Goal: Navigation & Orientation: Find specific page/section

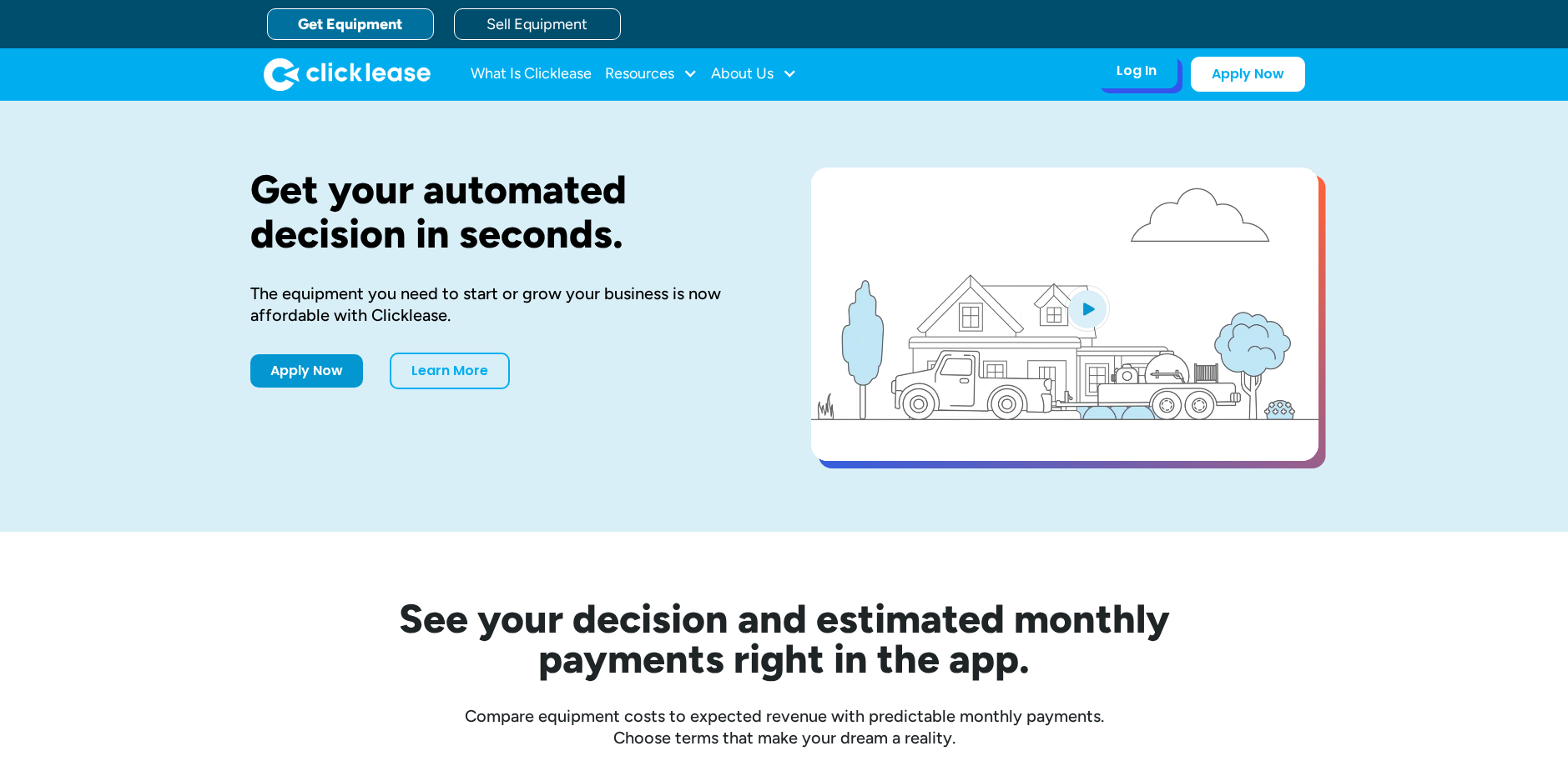
click at [1134, 73] on div "Log In" at bounding box center [1136, 71] width 40 height 17
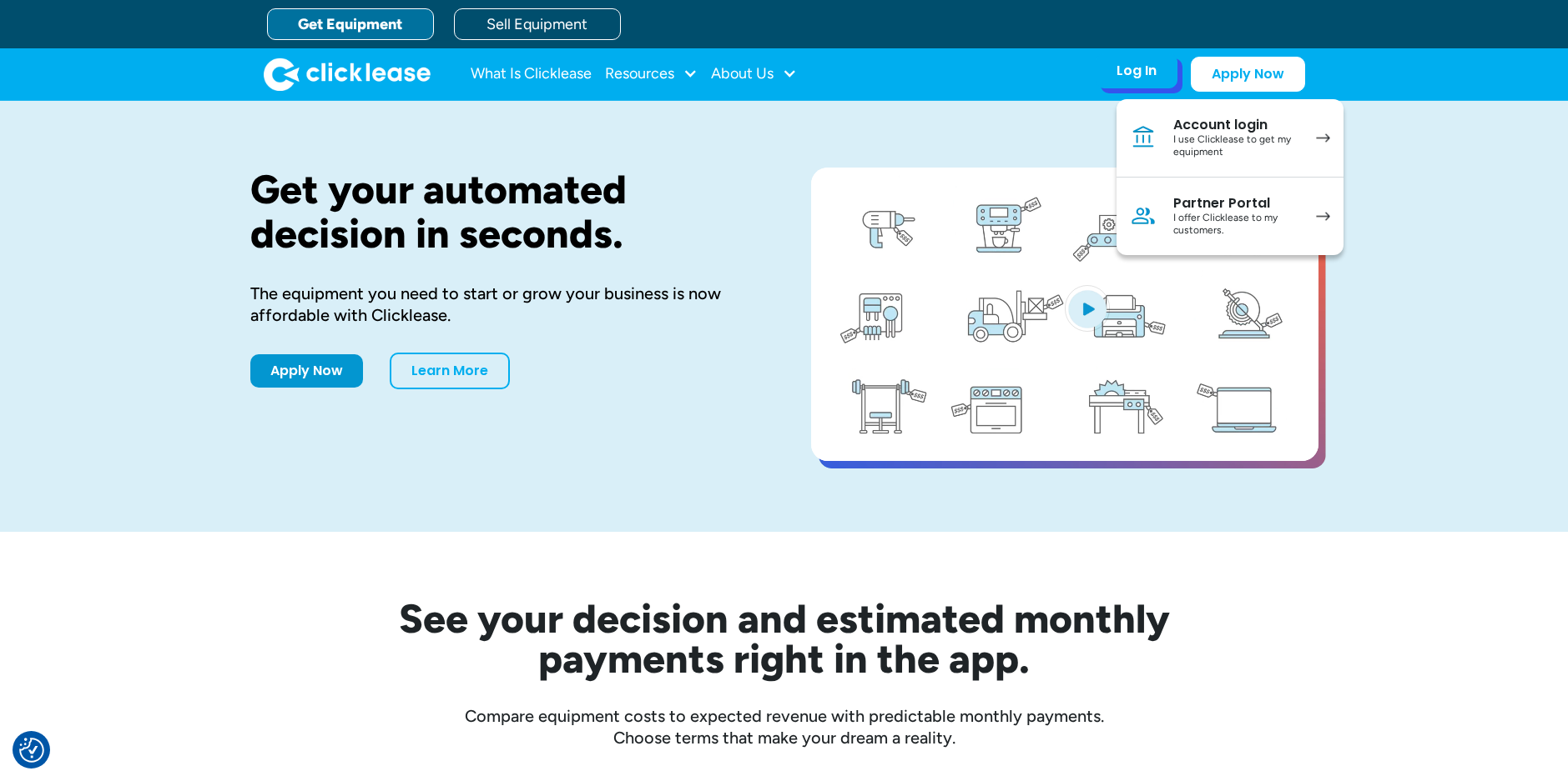
click at [1201, 136] on div "I use Clicklease to get my equipment" at bounding box center [1236, 146] width 126 height 26
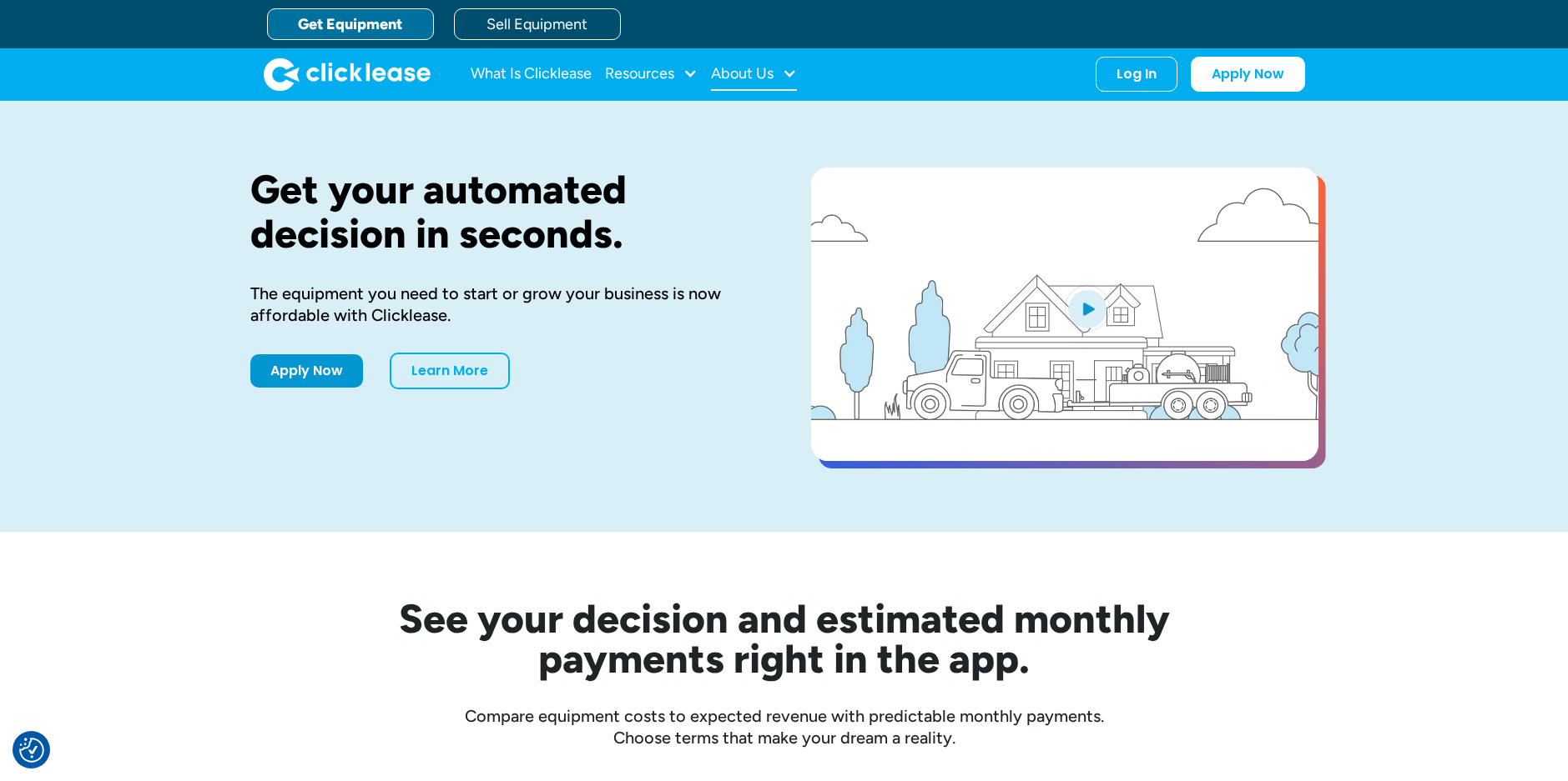
click at [744, 73] on div "About Us" at bounding box center [742, 73] width 62 height 0
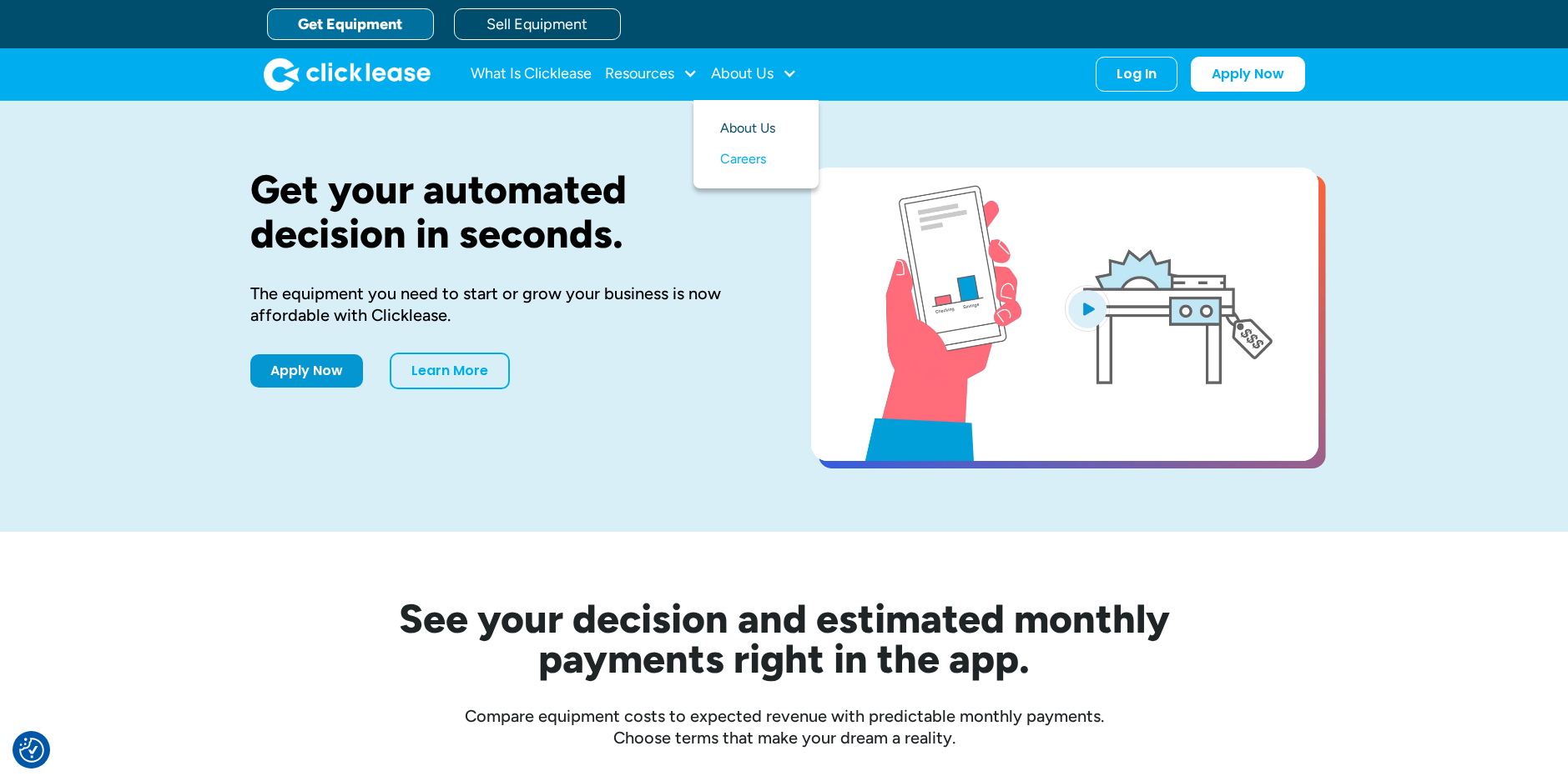
drag, startPoint x: 753, startPoint y: 126, endPoint x: 732, endPoint y: 126, distance: 21.0
click at [732, 126] on link "About Us" at bounding box center [755, 129] width 72 height 31
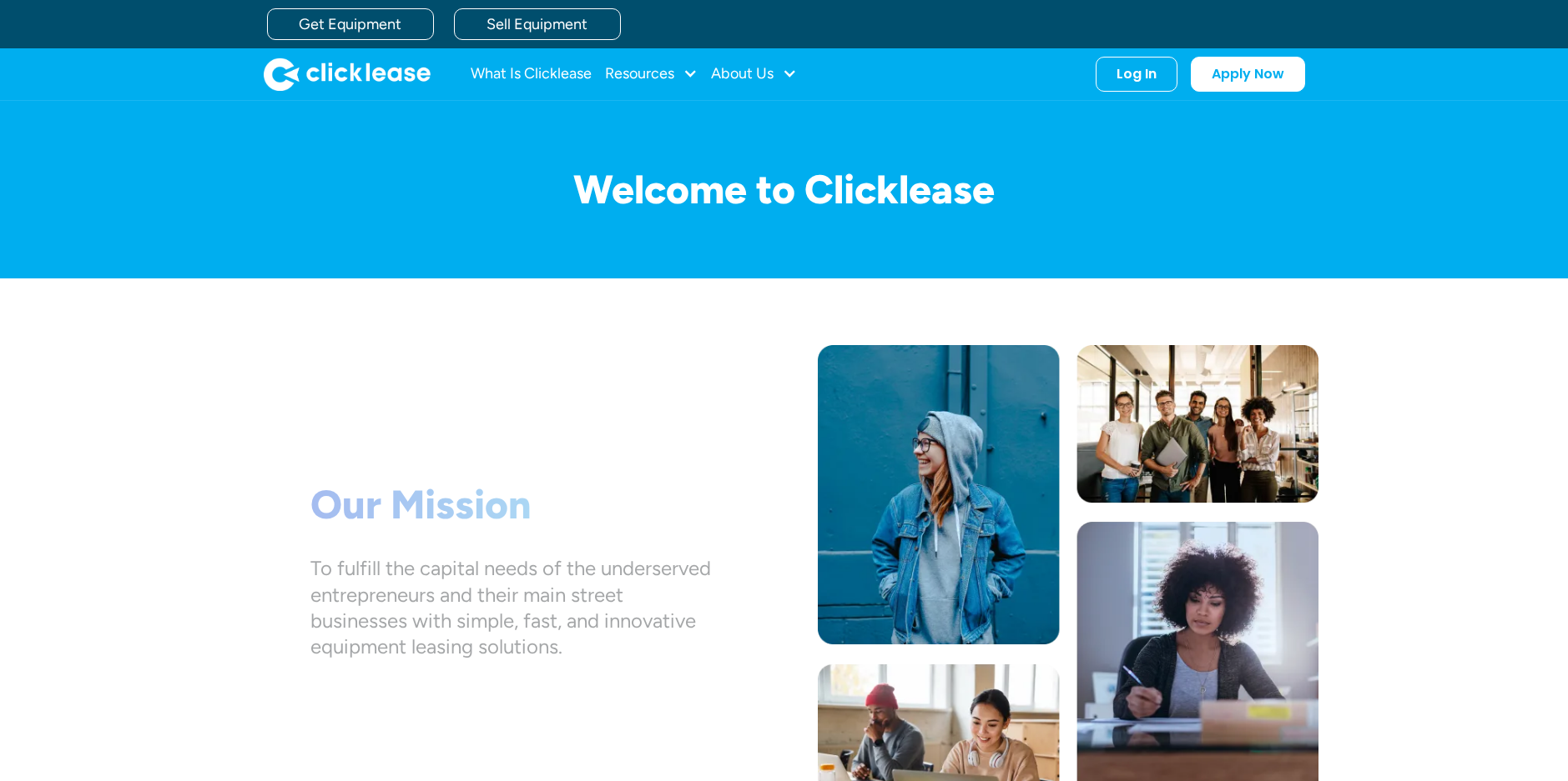
click at [732, 126] on div "Welcome to Clicklease" at bounding box center [784, 190] width 1068 height 178
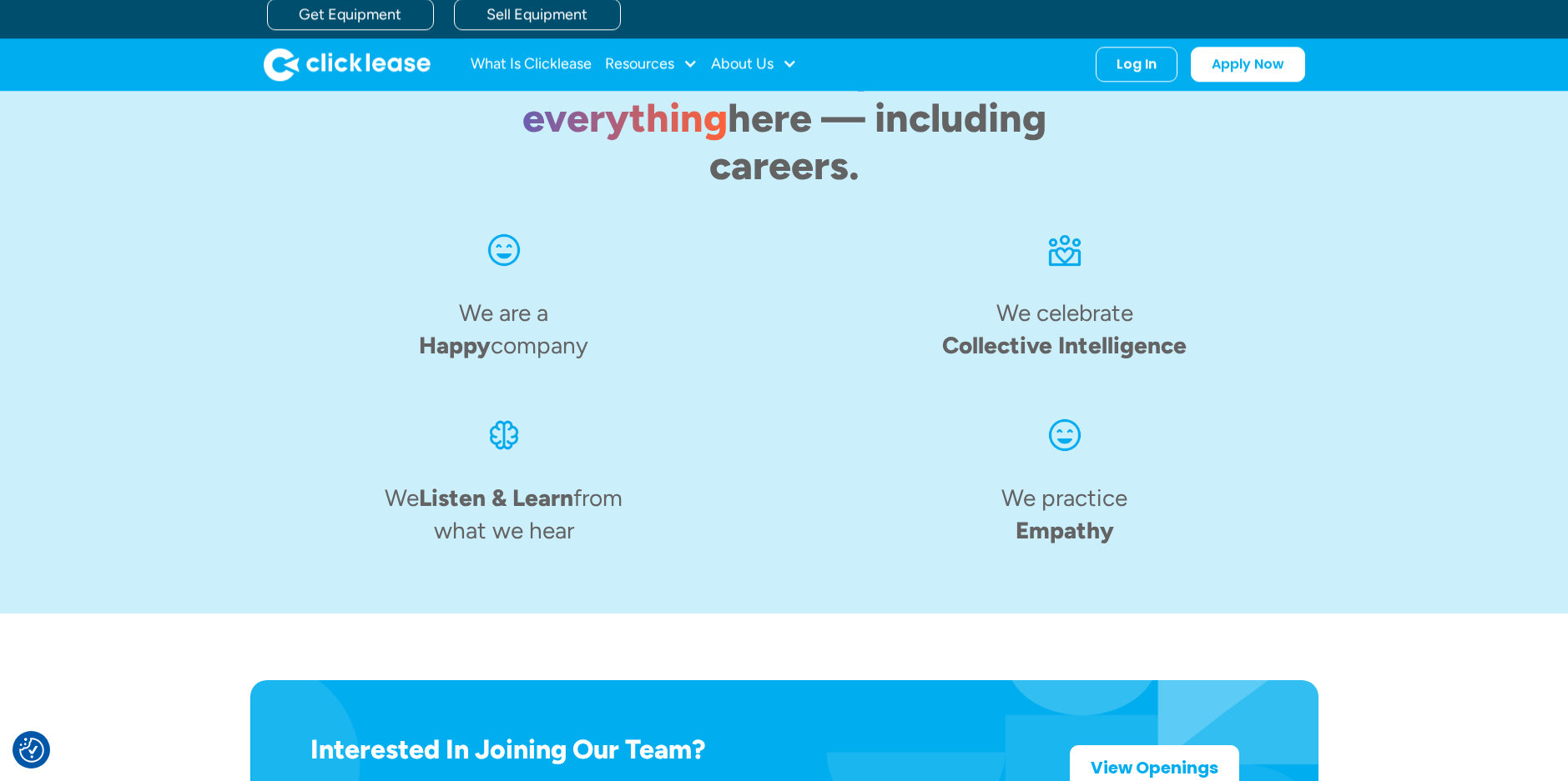
scroll to position [2073, 0]
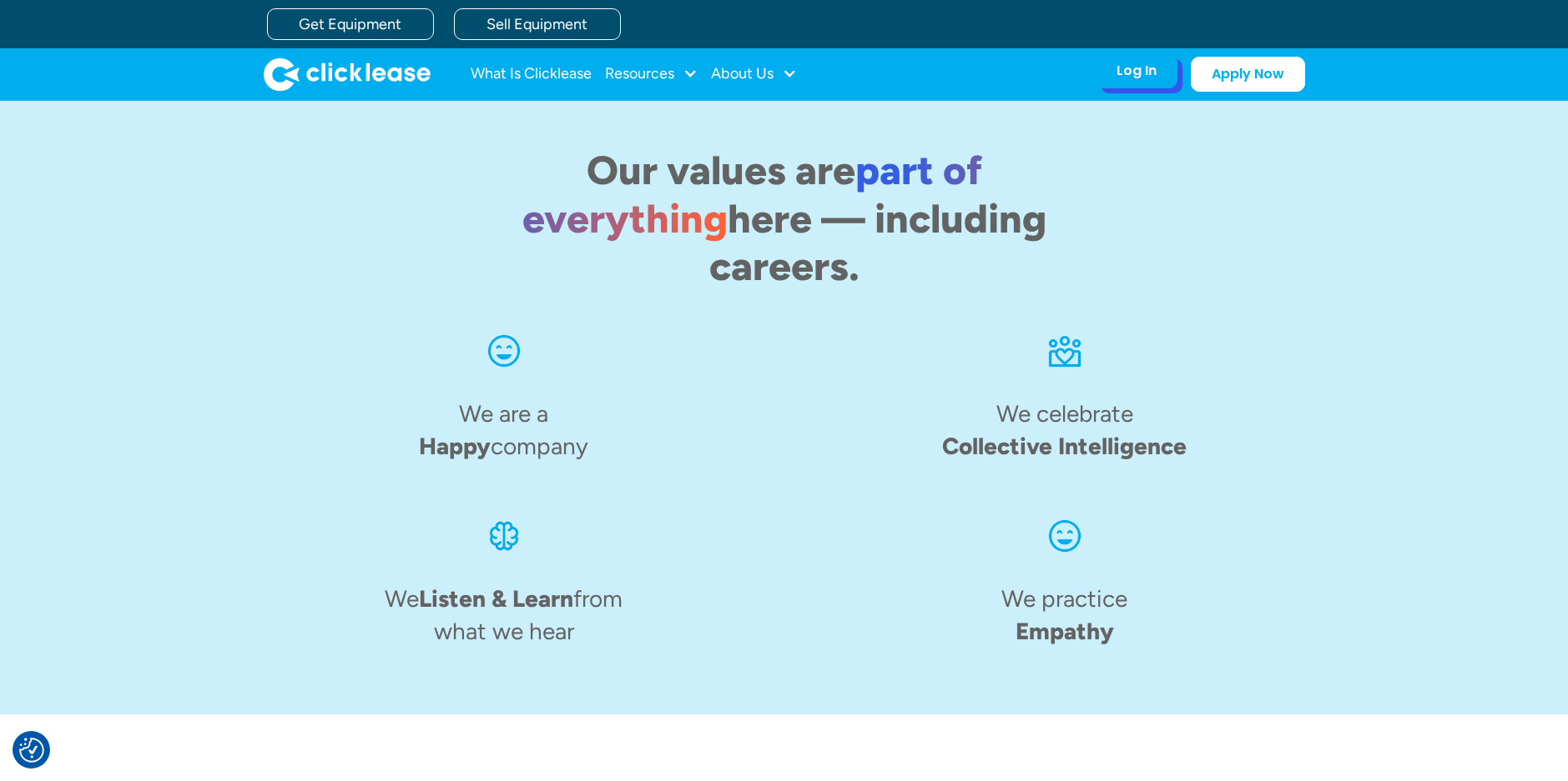
click at [1143, 73] on div "Log In" at bounding box center [1136, 71] width 40 height 17
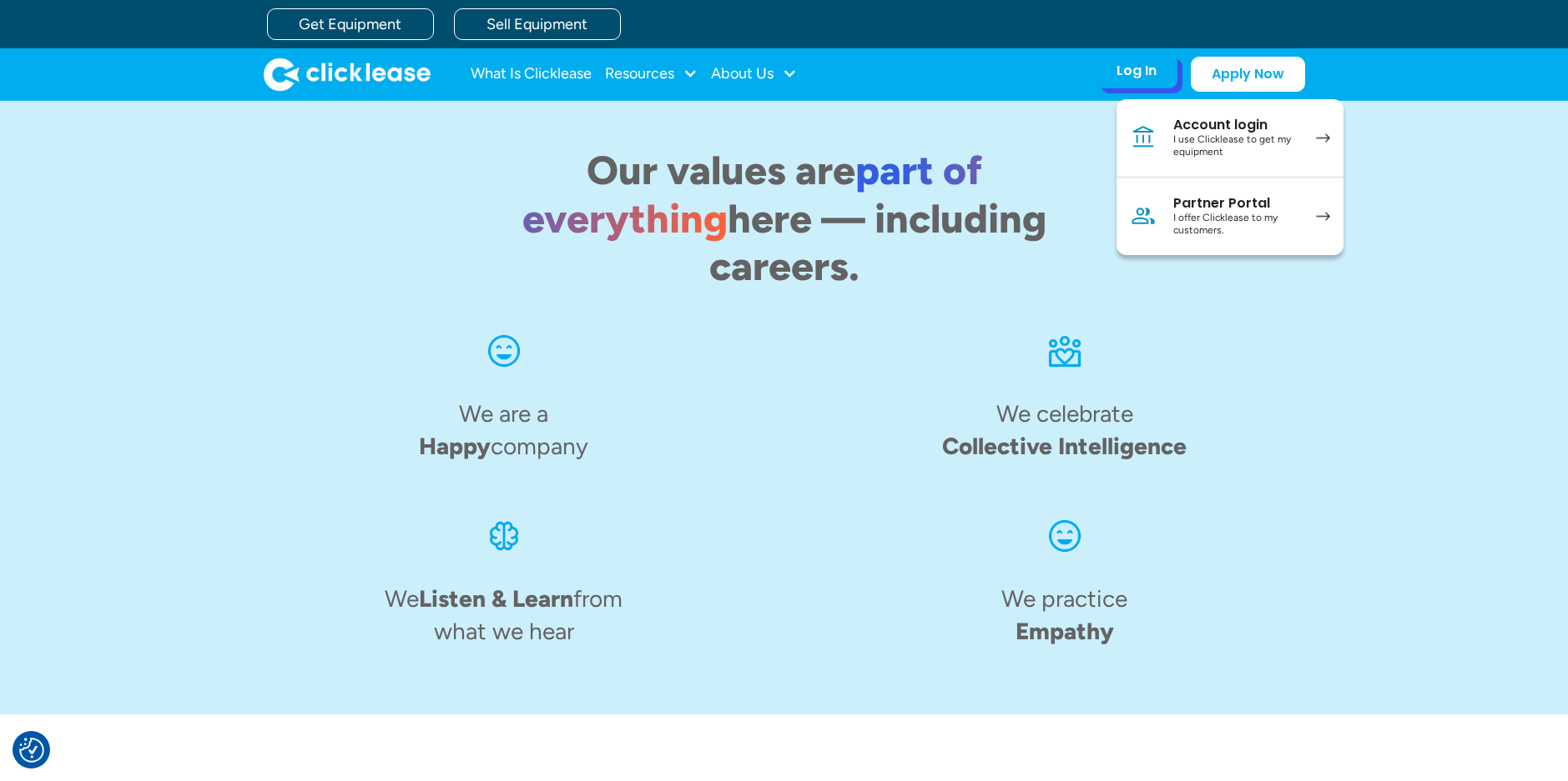
click at [1243, 125] on div "Account login" at bounding box center [1236, 126] width 126 height 17
